Goal: Task Accomplishment & Management: Complete application form

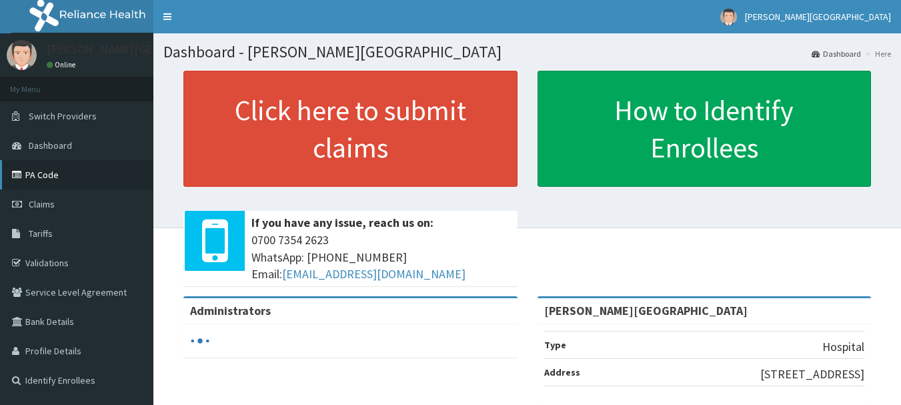
click at [47, 173] on link "PA Code" at bounding box center [76, 174] width 153 height 29
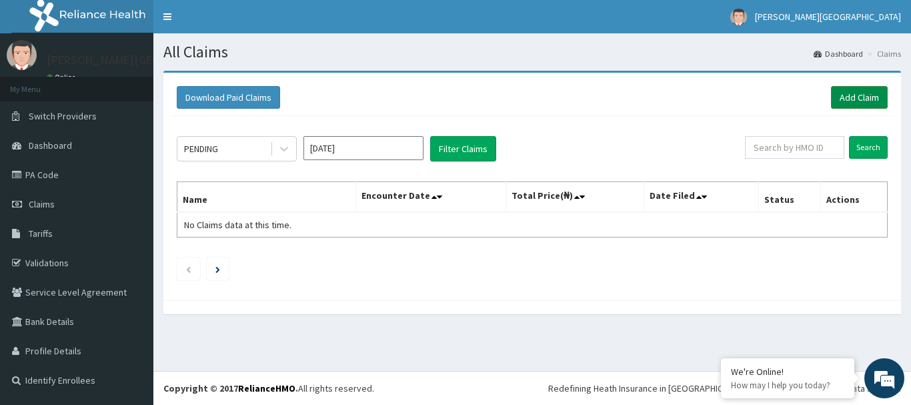
click at [859, 99] on link "Add Claim" at bounding box center [859, 97] width 57 height 23
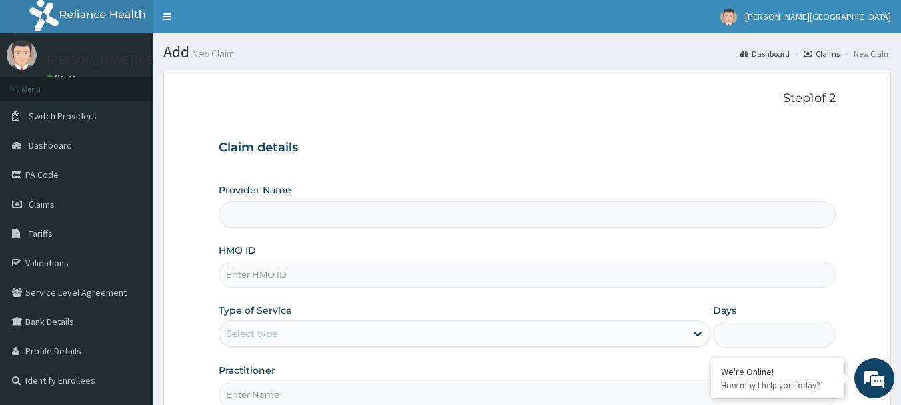
click at [270, 277] on input "HMO ID" at bounding box center [528, 275] width 618 height 26
type input "[PERSON_NAME][GEOGRAPHIC_DATA]"
paste input "CHL/10393/A"
type input "CHL/10393/A"
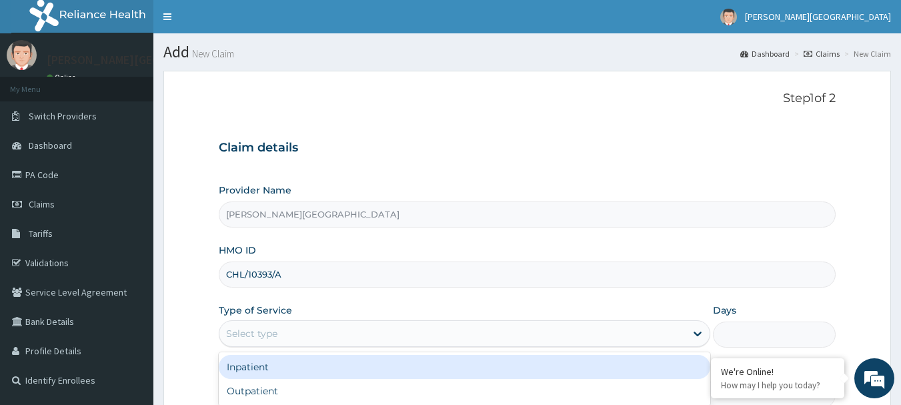
click at [297, 336] on div "Select type" at bounding box center [452, 333] width 466 height 21
click at [326, 373] on div "Inpatient" at bounding box center [465, 367] width 492 height 24
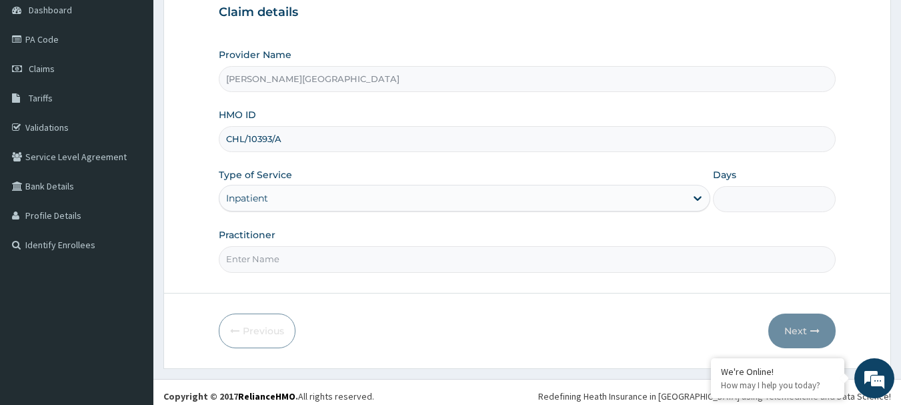
scroll to position [143, 0]
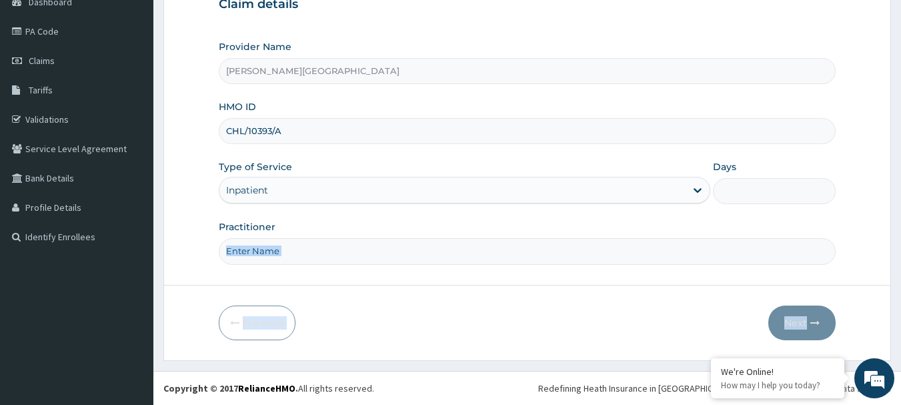
drag, startPoint x: 887, startPoint y: 288, endPoint x: 614, endPoint y: 241, distance: 277.6
click at [614, 241] on form "Step 1 of 2 Claim details Provider Name [PERSON_NAME][GEOGRAPHIC_DATA] HMO ID C…" at bounding box center [527, 143] width 728 height 433
click at [518, 257] on input "Practitioner" at bounding box center [528, 251] width 618 height 26
type input "[PERSON_NAME]"
click at [737, 194] on input "Days" at bounding box center [774, 191] width 123 height 26
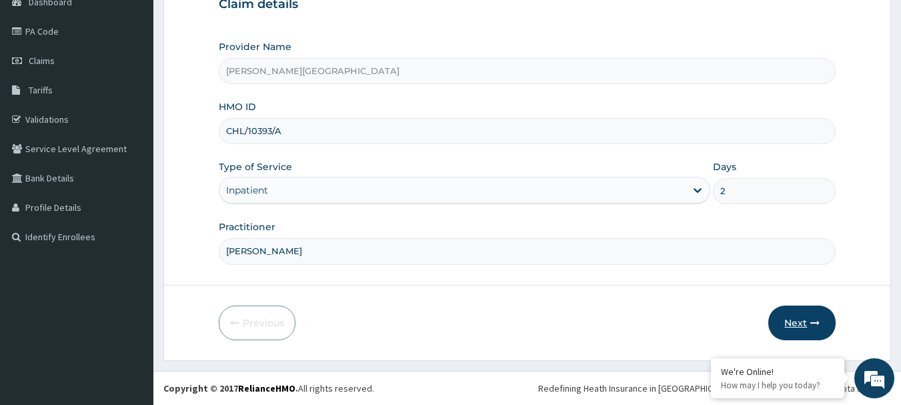
type input "2"
click at [783, 330] on button "Next" at bounding box center [802, 323] width 67 height 35
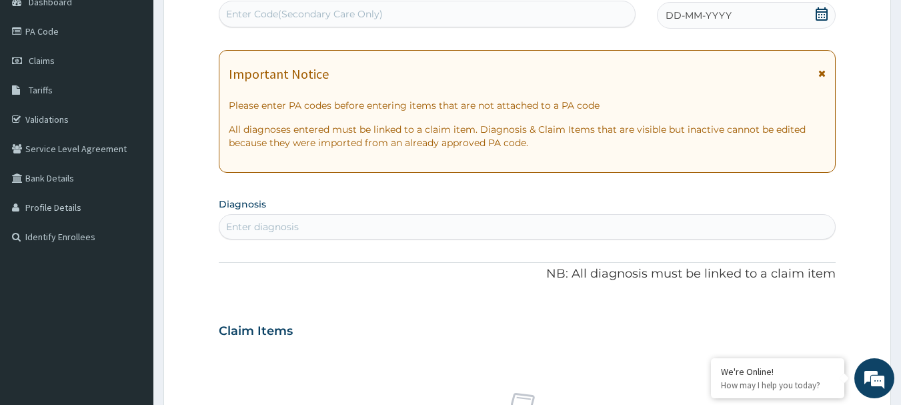
click at [406, 9] on div "Enter Code(Secondary Care Only)" at bounding box center [427, 13] width 416 height 21
drag, startPoint x: 406, startPoint y: 9, endPoint x: 341, endPoint y: 9, distance: 65.4
click at [341, 9] on div "Enter Code(Secondary Care Only)" at bounding box center [304, 13] width 157 height 13
paste input "CHL/10393/A"
type input "C"
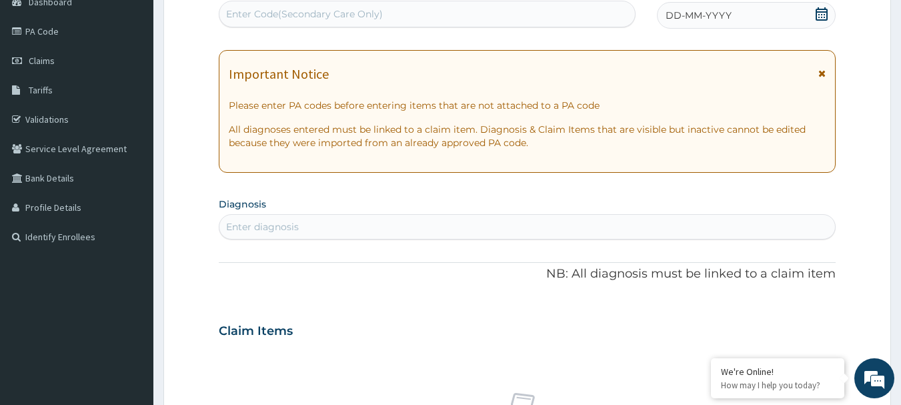
click at [251, 7] on div "Enter Code(Secondary Care Only)" at bounding box center [427, 13] width 416 height 21
paste input "PA/075551"
type input "PA/075551"
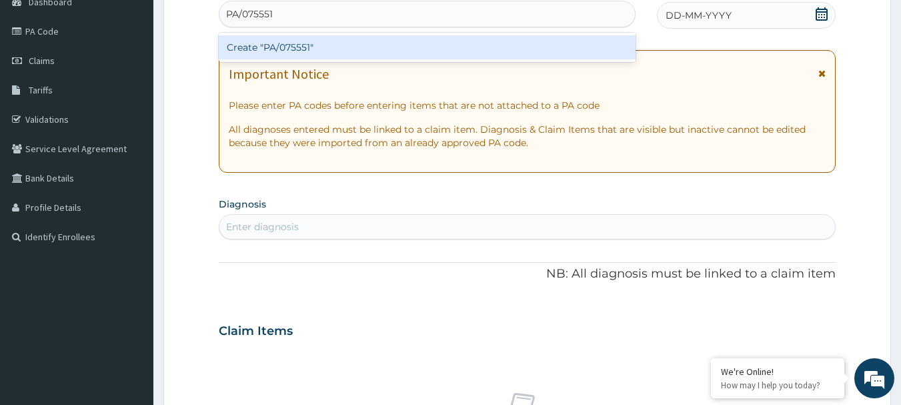
click at [286, 48] on div "Create "PA/075551"" at bounding box center [428, 47] width 418 height 24
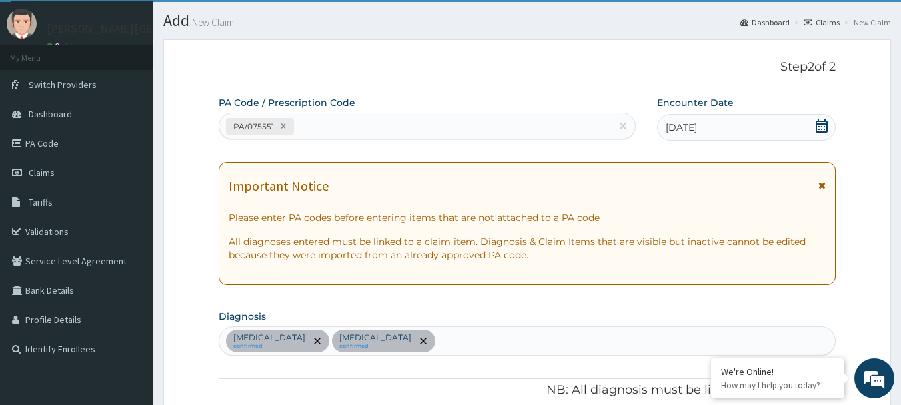
scroll to position [0, 0]
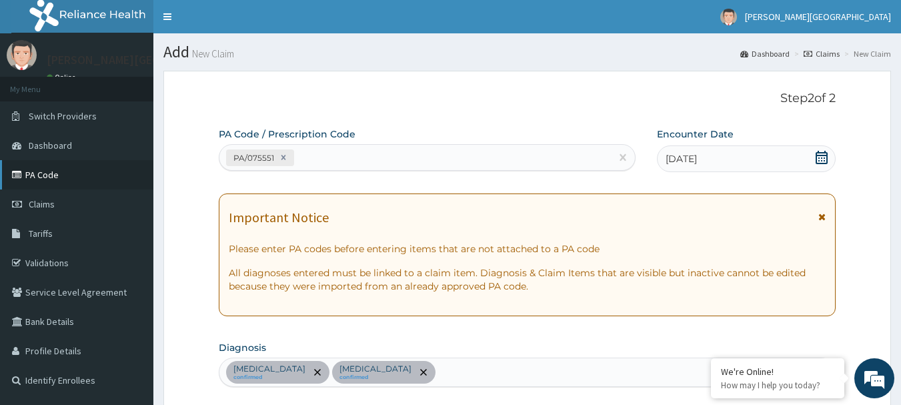
click at [54, 174] on link "PA Code" at bounding box center [76, 174] width 153 height 29
